Goal: Task Accomplishment & Management: Use online tool/utility

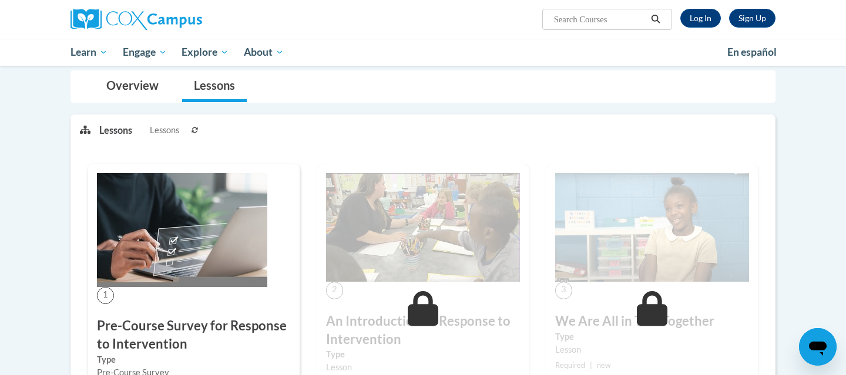
scroll to position [105, 0]
click at [693, 21] on link "Log In" at bounding box center [700, 18] width 41 height 19
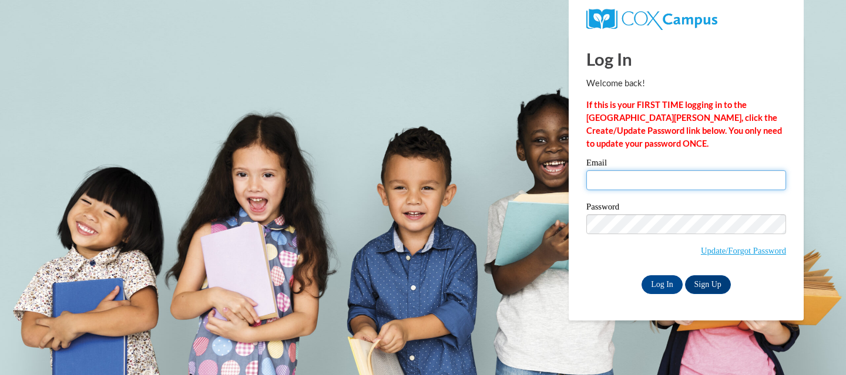
click at [635, 183] on input "Email" at bounding box center [686, 180] width 200 height 20
type input "lflook@sasd.net"
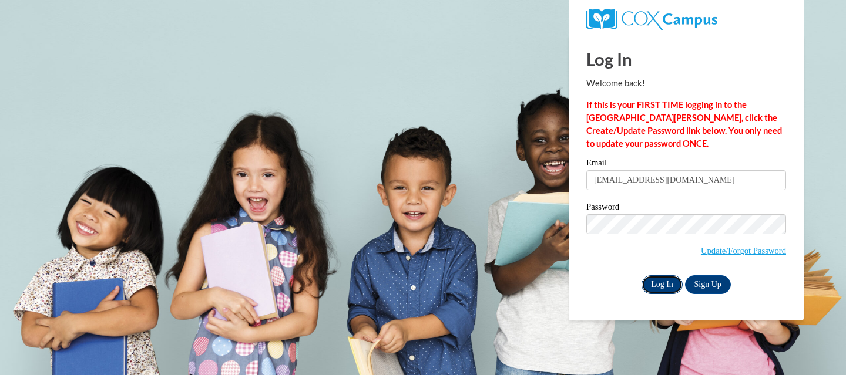
click at [670, 287] on input "Log In" at bounding box center [662, 285] width 41 height 19
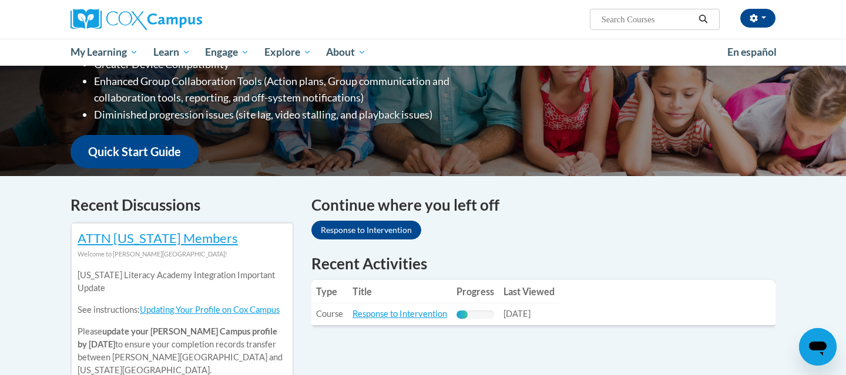
scroll to position [238, 0]
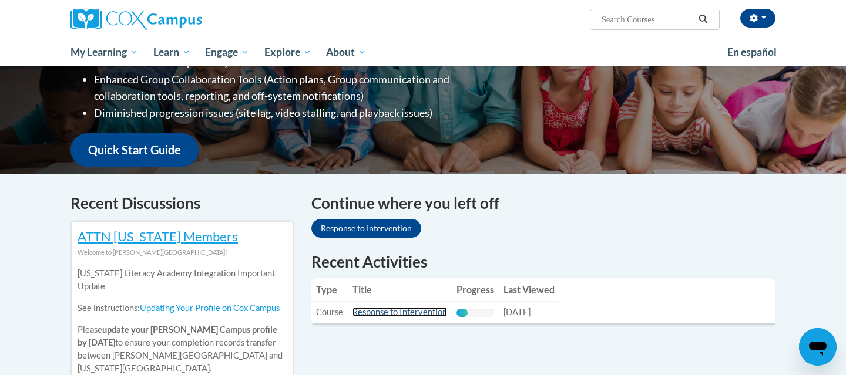
click at [427, 312] on link "Response to Intervention" at bounding box center [400, 312] width 95 height 10
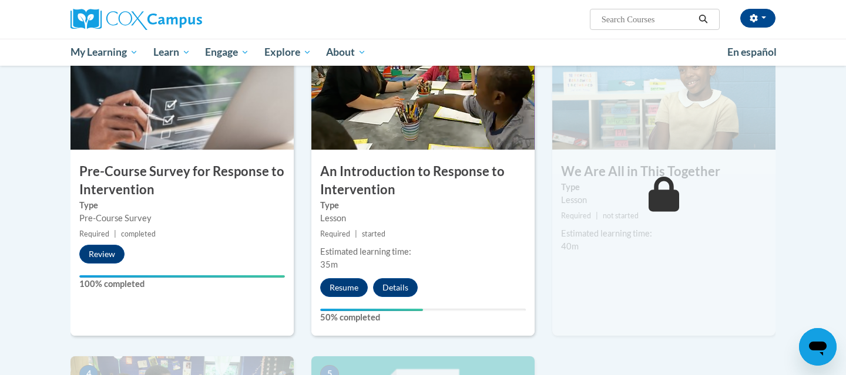
scroll to position [265, 0]
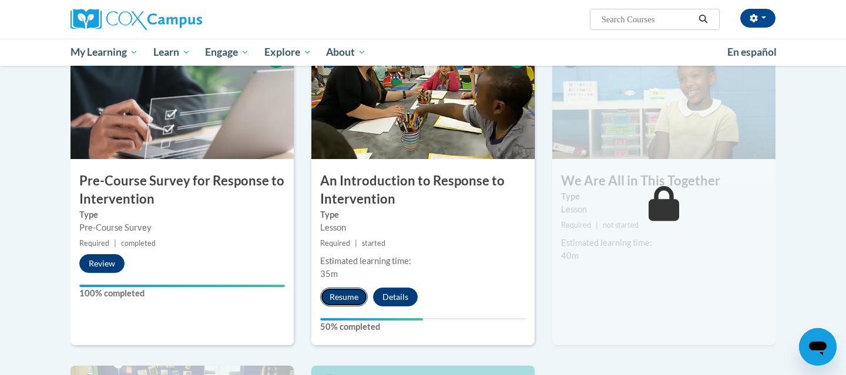
click at [347, 295] on button "Resume" at bounding box center [344, 297] width 48 height 19
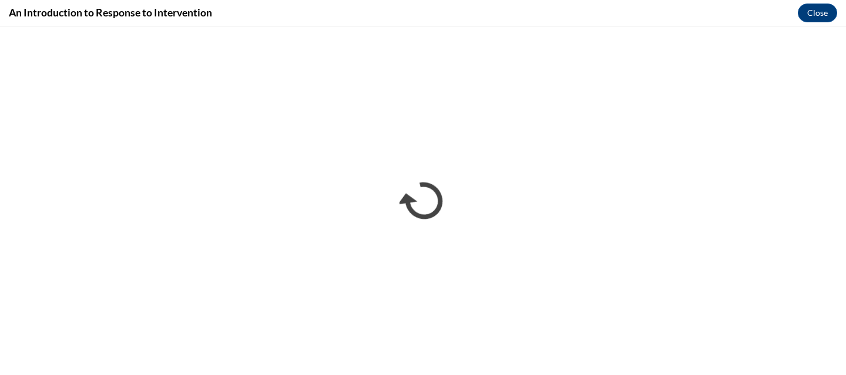
scroll to position [0, 0]
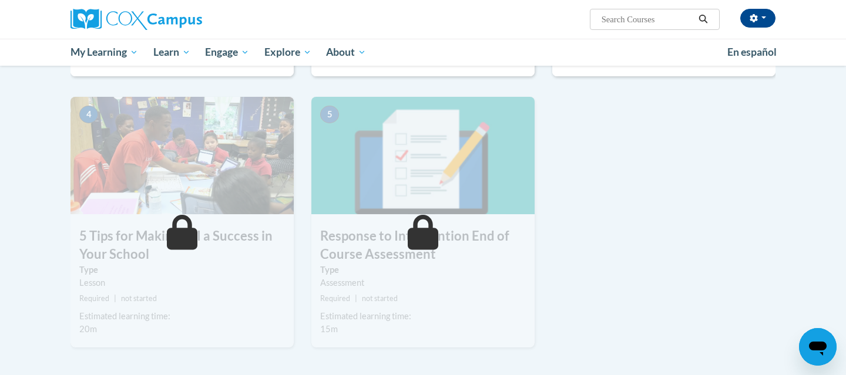
scroll to position [529, 0]
